Goal: Navigation & Orientation: Find specific page/section

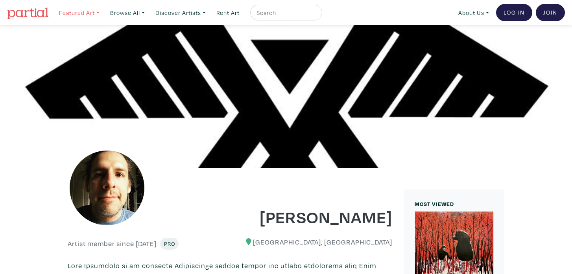
click at [74, 13] on link "Featured Art" at bounding box center [79, 13] width 48 height 16
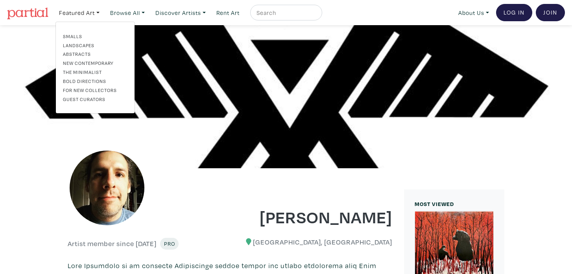
click at [77, 70] on link "The Minimalist" at bounding box center [95, 71] width 64 height 7
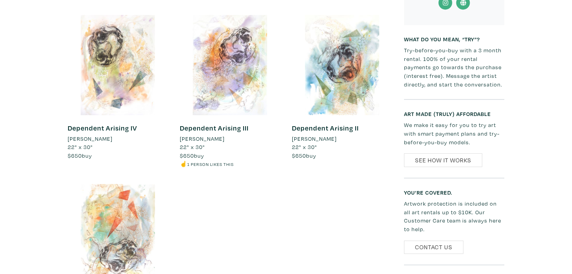
scroll to position [720, 0]
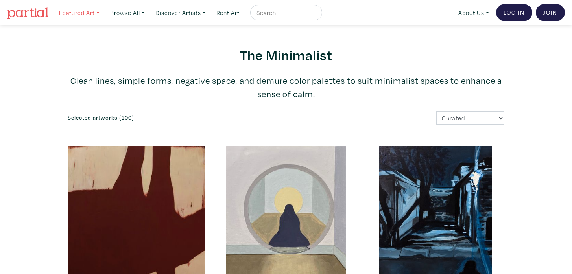
click at [86, 16] on link "Featured Art" at bounding box center [79, 13] width 48 height 16
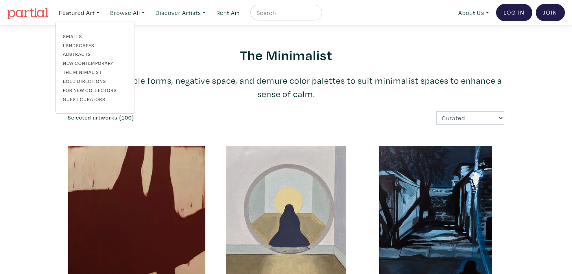
click at [84, 99] on link "Guest Curators" at bounding box center [95, 99] width 64 height 7
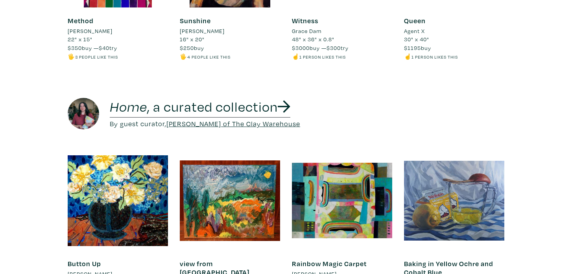
scroll to position [3590, 0]
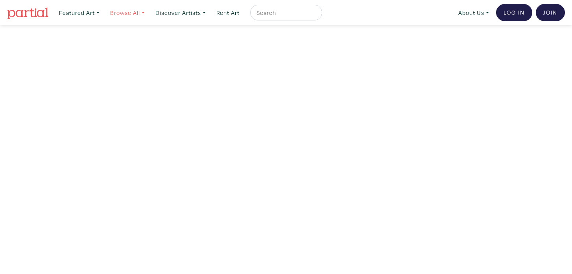
click at [137, 14] on link "Browse All" at bounding box center [128, 13] width 42 height 16
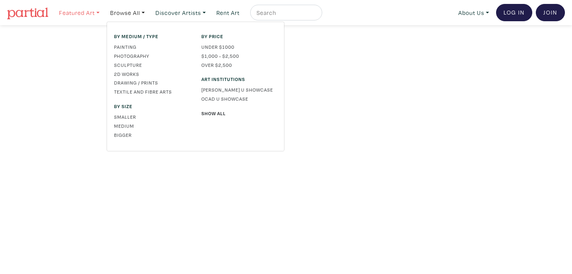
click at [88, 13] on link "Featured Art" at bounding box center [79, 13] width 48 height 16
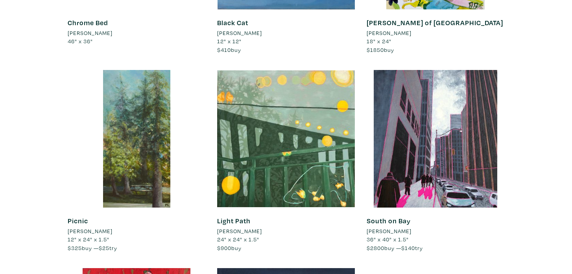
scroll to position [524, 0]
